Goal: Information Seeking & Learning: Learn about a topic

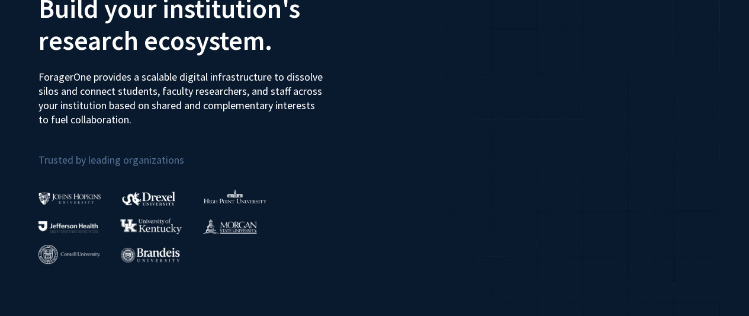
scroll to position [237, 0]
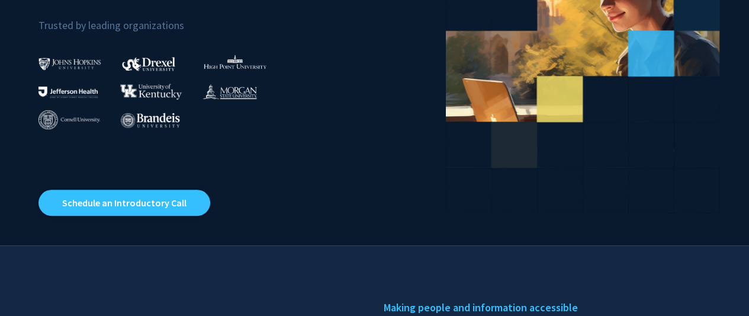
click at [137, 71] on div at bounding box center [161, 85] width 82 height 28
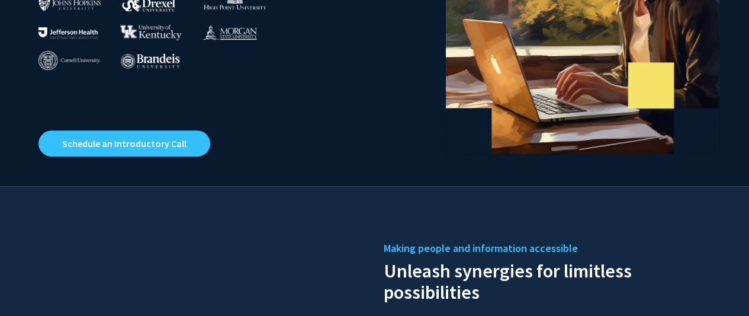
scroll to position [0, 0]
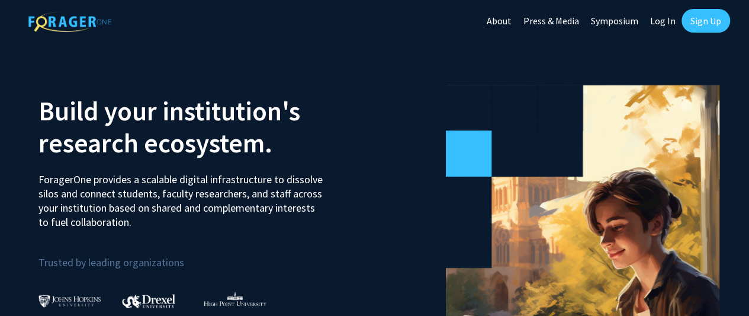
click at [490, 20] on link "About" at bounding box center [499, 20] width 37 height 41
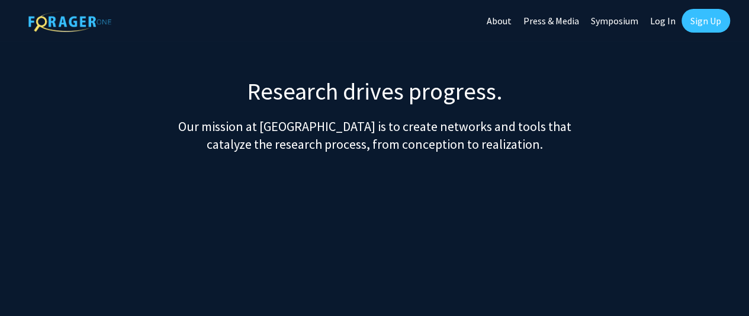
click at [576, 21] on link "Press & Media" at bounding box center [552, 20] width 68 height 41
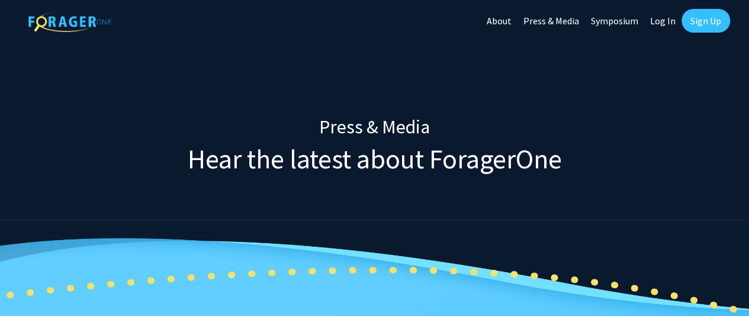
click at [624, 23] on link "Symposium" at bounding box center [614, 20] width 59 height 41
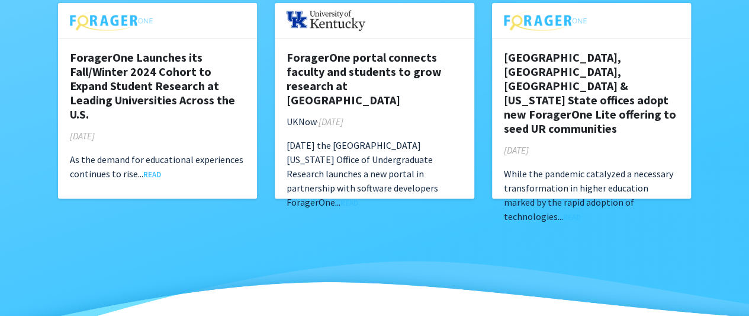
scroll to position [415, 0]
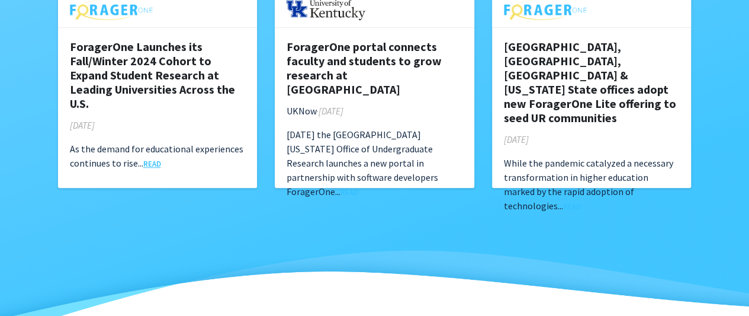
click at [153, 160] on link "READ" at bounding box center [152, 163] width 18 height 9
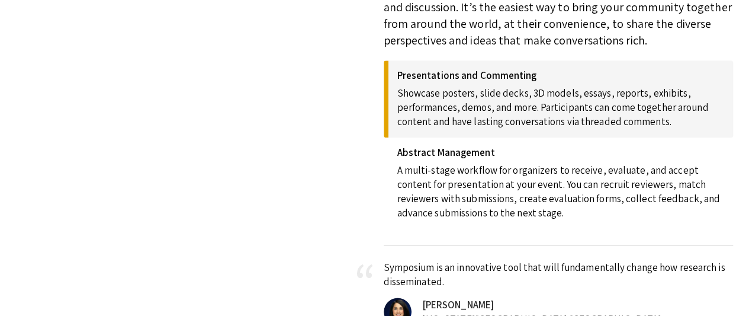
scroll to position [888, 0]
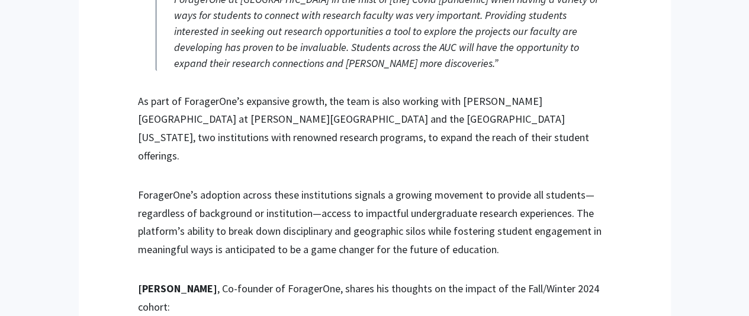
scroll to position [1234, 0]
